Goal: Task Accomplishment & Management: Manage account settings

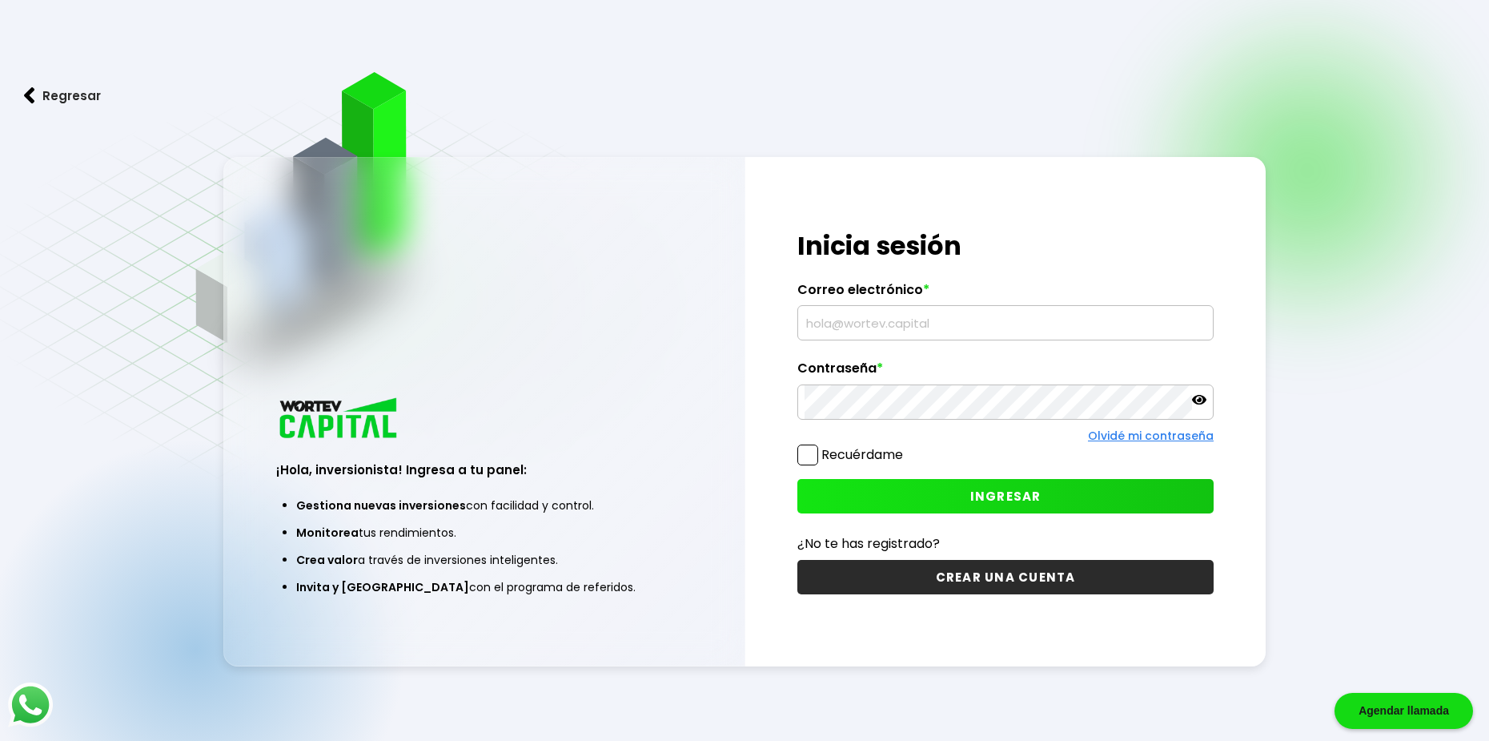
click at [866, 322] on input "text" at bounding box center [1006, 323] width 402 height 34
type input "[EMAIL_ADDRESS][DOMAIN_NAME]"
click at [1031, 496] on span "INGRESAR" at bounding box center [1005, 496] width 71 height 17
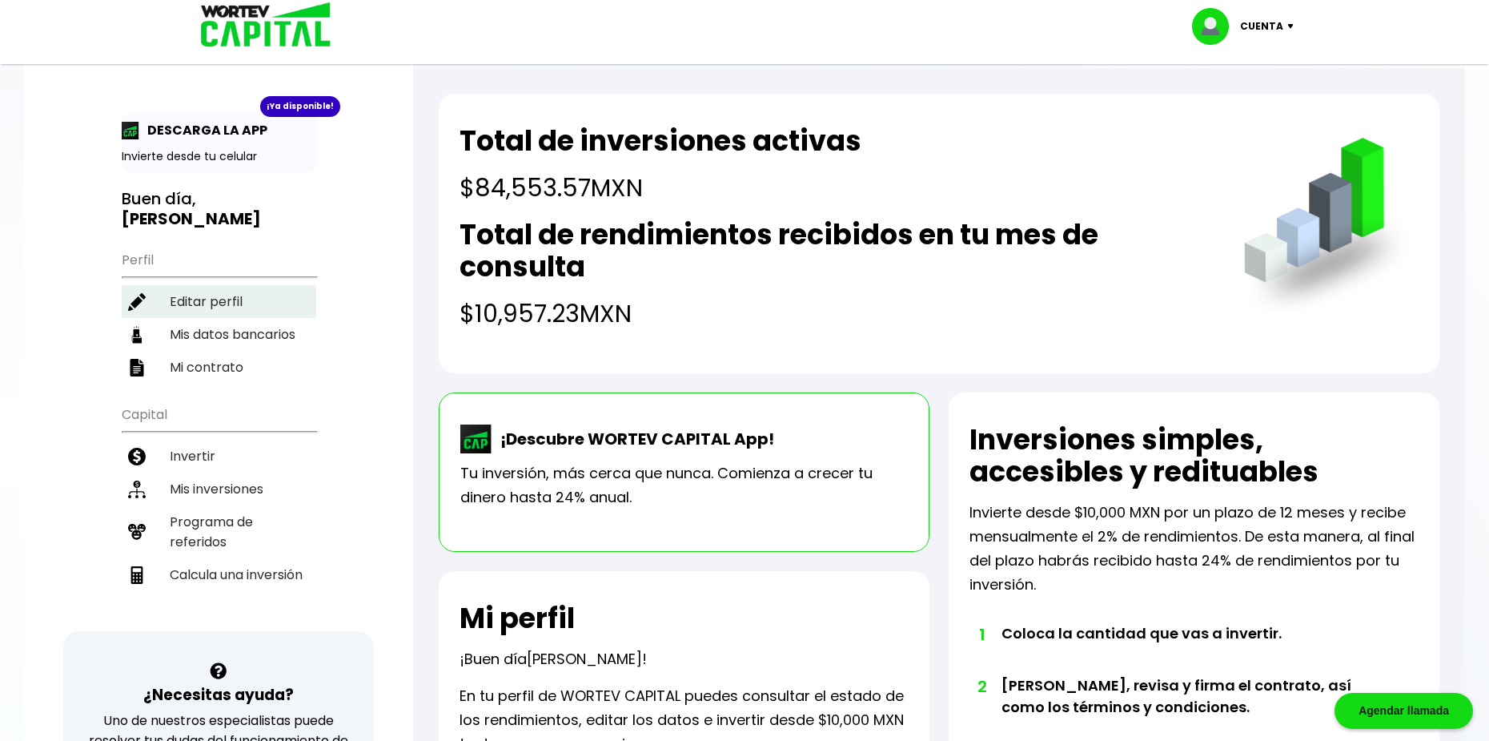
click at [239, 289] on li "Editar perfil" at bounding box center [219, 301] width 195 height 33
select select "Hombre"
select select "Licenciatura"
select select "TM"
select select "Banco Azteca"
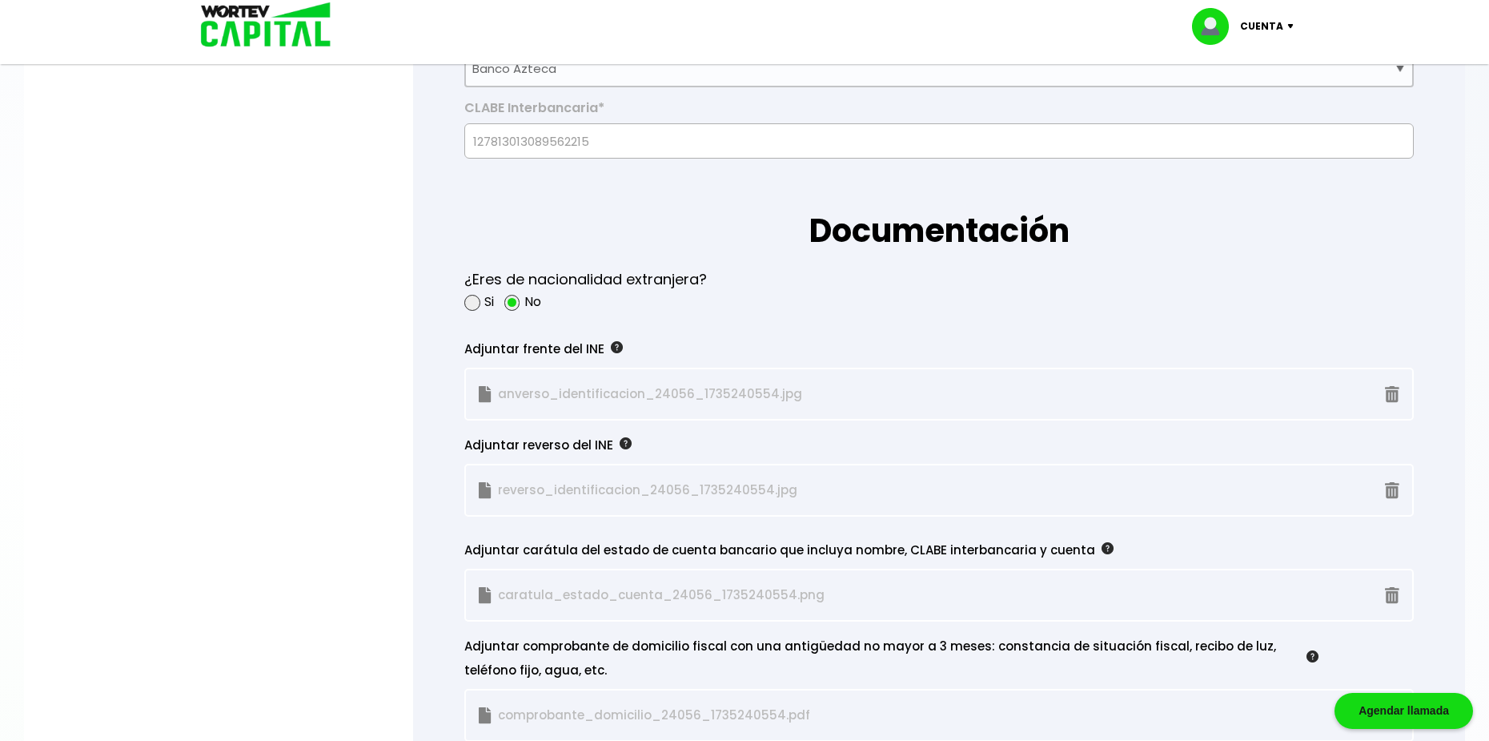
scroll to position [1121, 0]
